Goal: Task Accomplishment & Management: Use online tool/utility

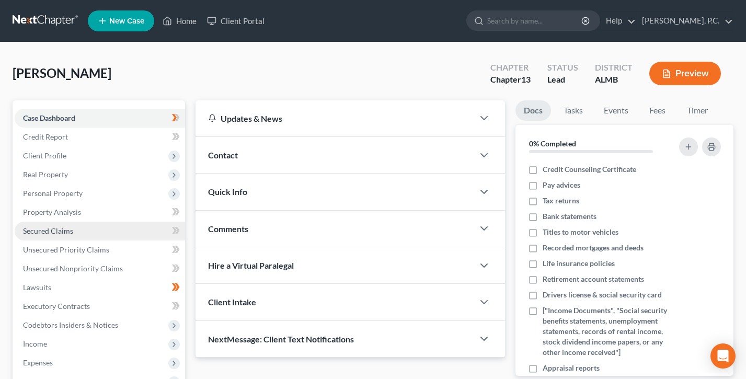
click at [60, 225] on link "Secured Claims" at bounding box center [100, 231] width 170 height 19
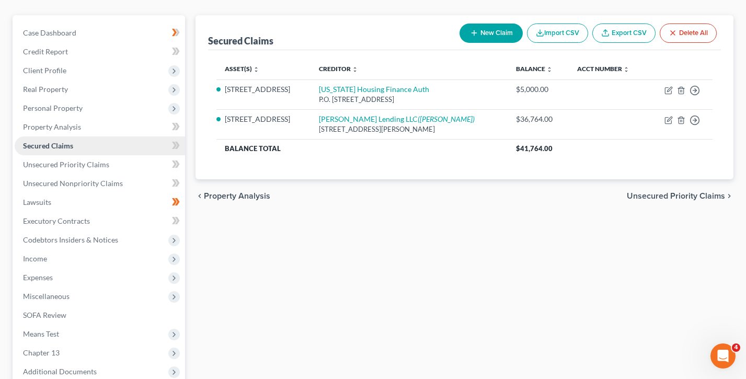
scroll to position [179, 0]
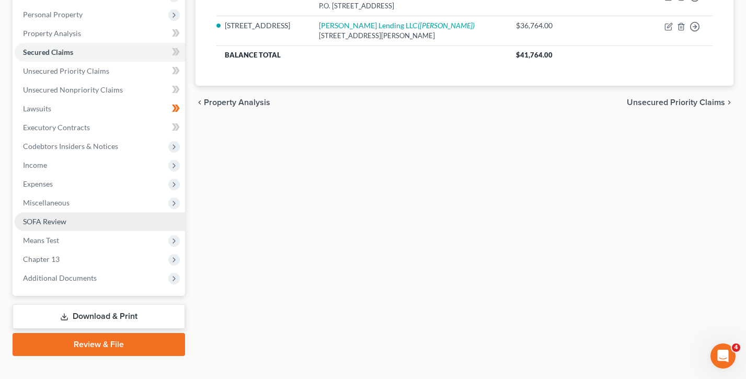
click at [58, 216] on link "SOFA Review" at bounding box center [100, 221] width 170 height 19
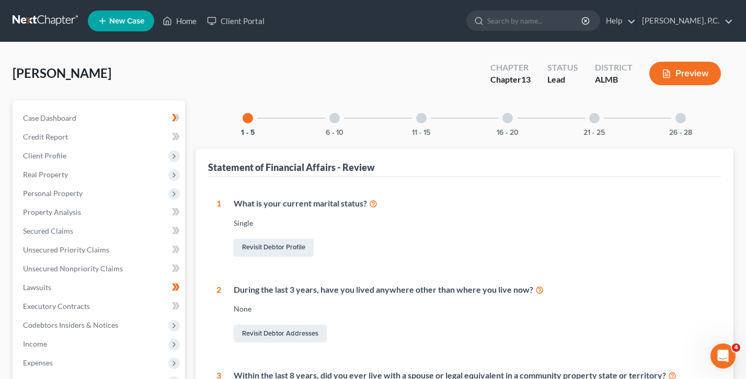
click at [334, 117] on div at bounding box center [334, 118] width 10 height 10
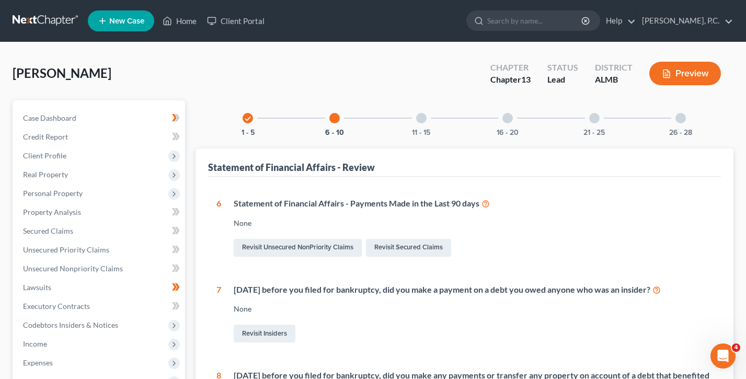
click at [424, 112] on div "11 - 15" at bounding box center [422, 118] width 36 height 36
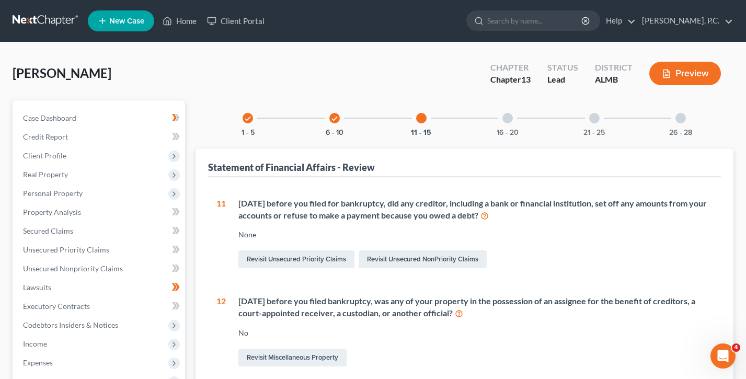
click at [510, 116] on div at bounding box center [507, 118] width 10 height 10
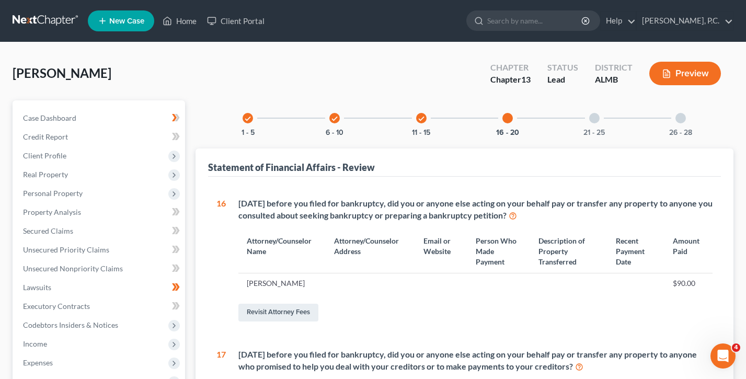
click at [588, 116] on div "21 - 25" at bounding box center [595, 118] width 36 height 36
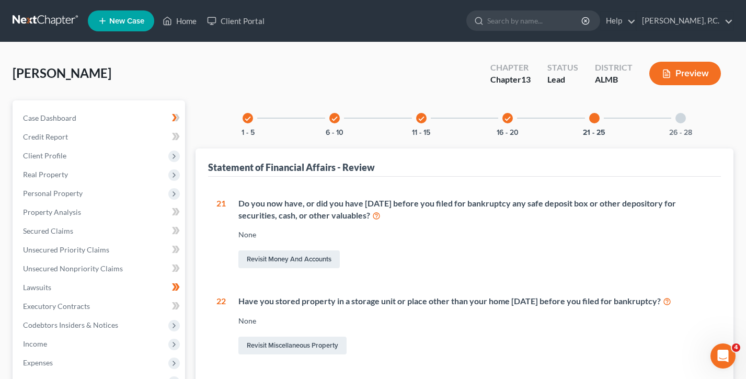
click at [684, 114] on div at bounding box center [680, 118] width 10 height 10
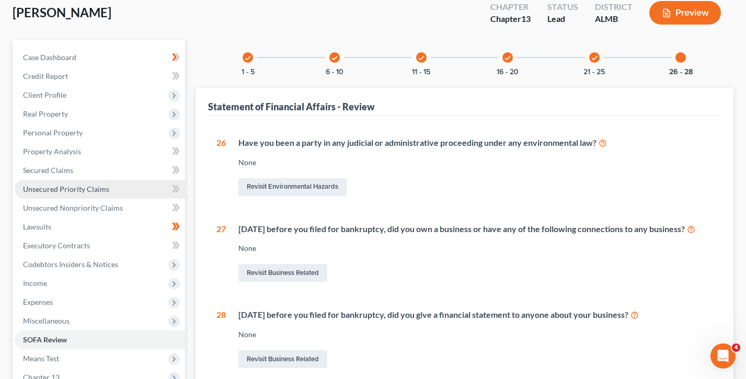
scroll to position [186, 0]
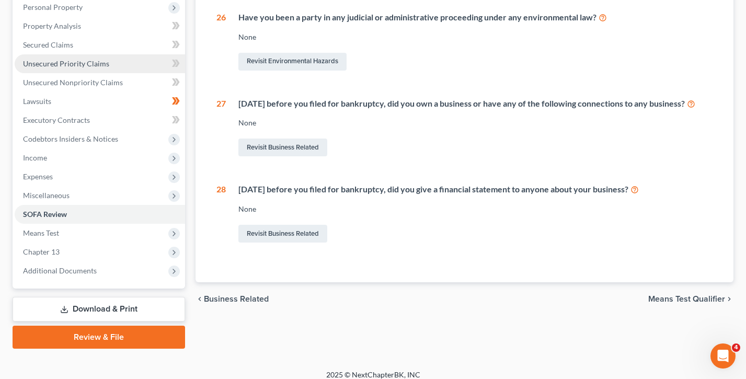
click at [96, 244] on span "Chapter 13" at bounding box center [100, 252] width 170 height 19
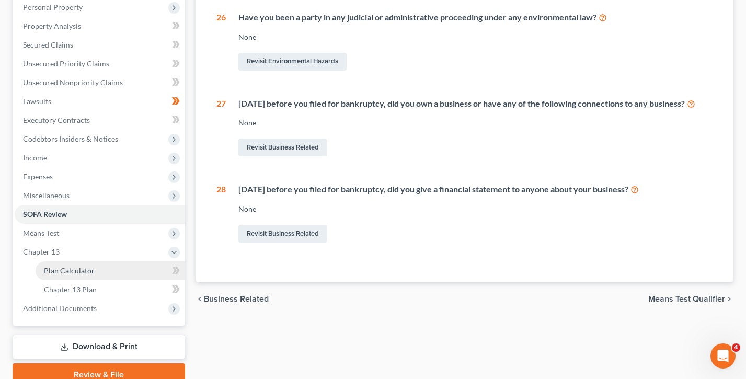
click at [90, 274] on span "Plan Calculator" at bounding box center [69, 270] width 51 height 9
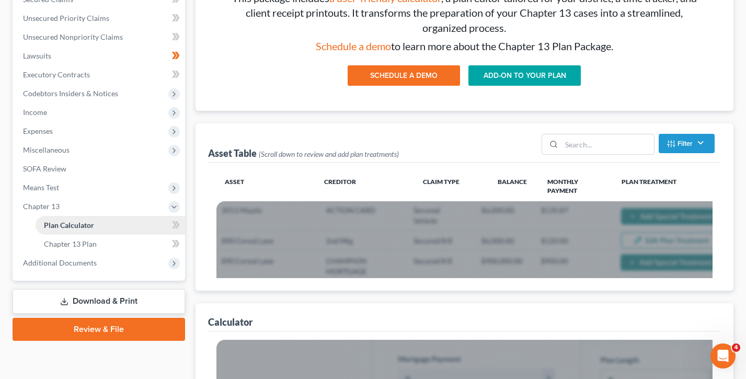
scroll to position [236, 0]
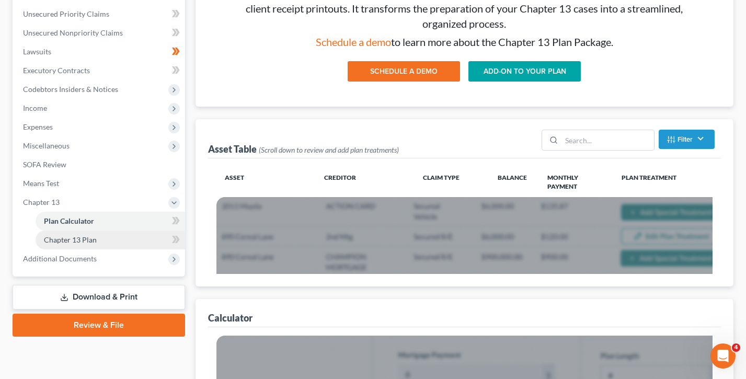
click at [79, 244] on link "Chapter 13 Plan" at bounding box center [110, 240] width 149 height 19
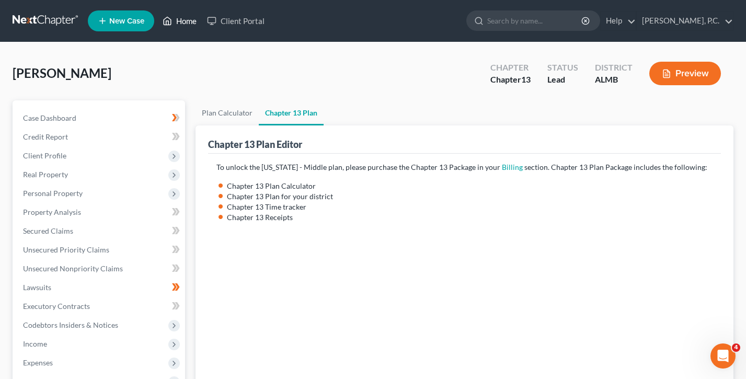
click at [174, 20] on link "Home" at bounding box center [179, 20] width 44 height 19
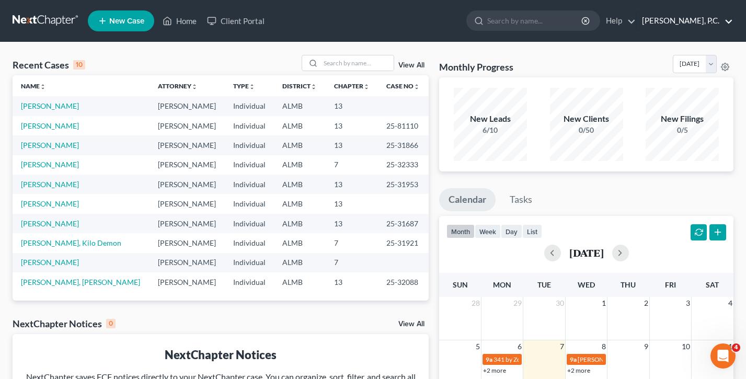
click at [687, 14] on link "Earl Gillian, Jr., P.C." at bounding box center [685, 20] width 96 height 19
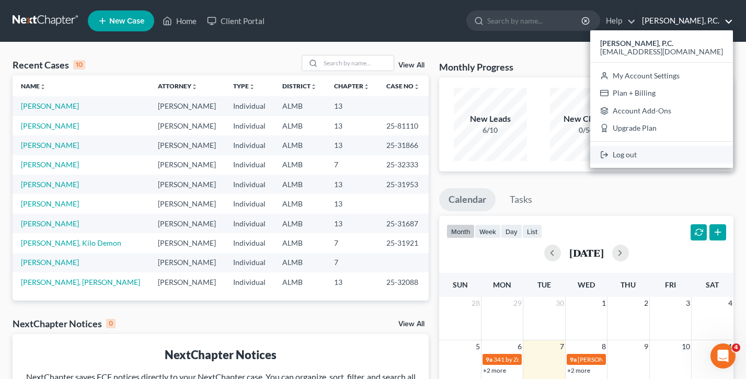
click at [653, 154] on link "Log out" at bounding box center [661, 155] width 143 height 18
